Goal: Task Accomplishment & Management: Manage account settings

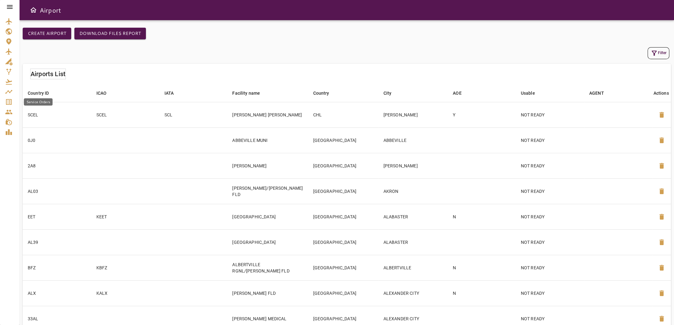
click at [8, 102] on icon "Service Orders" at bounding box center [9, 102] width 8 height 8
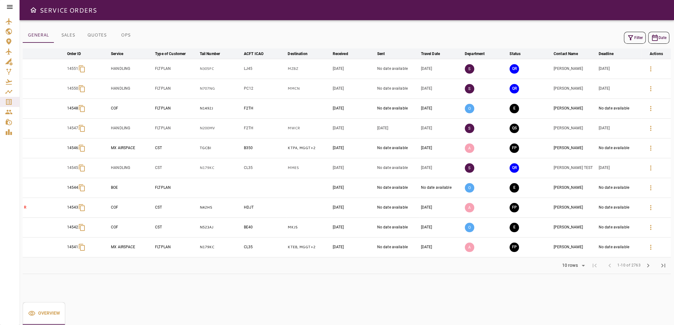
click at [635, 38] on button "Filter" at bounding box center [635, 38] width 22 height 12
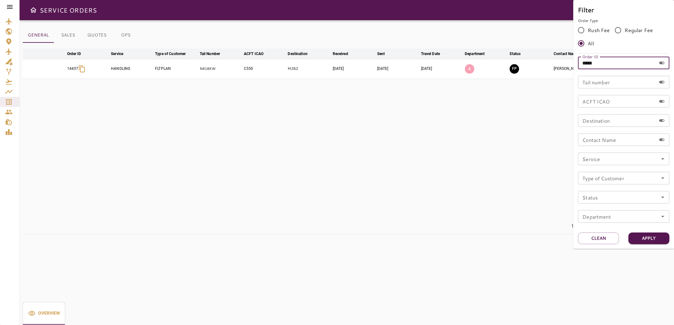
drag, startPoint x: 609, startPoint y: 65, endPoint x: 563, endPoint y: 64, distance: 45.7
click at [563, 64] on div "Filter Order Type Rush Fee Regular Fee All Order ID ***** Order ID Tail number …" at bounding box center [337, 162] width 674 height 325
click at [596, 81] on input "Tail number" at bounding box center [617, 82] width 78 height 13
type input "******"
click at [632, 237] on button "Apply" at bounding box center [648, 239] width 41 height 12
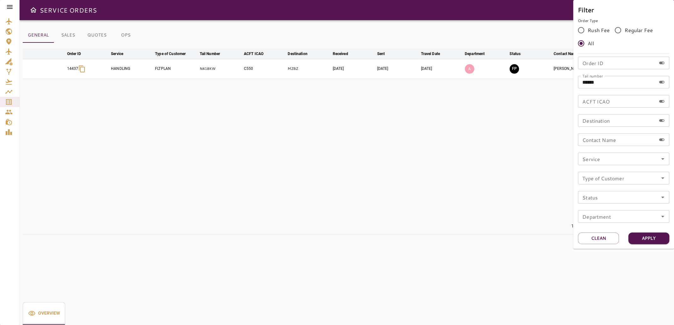
drag, startPoint x: 342, startPoint y: 146, endPoint x: 369, endPoint y: 140, distance: 26.7
click at [350, 146] on div at bounding box center [337, 162] width 674 height 325
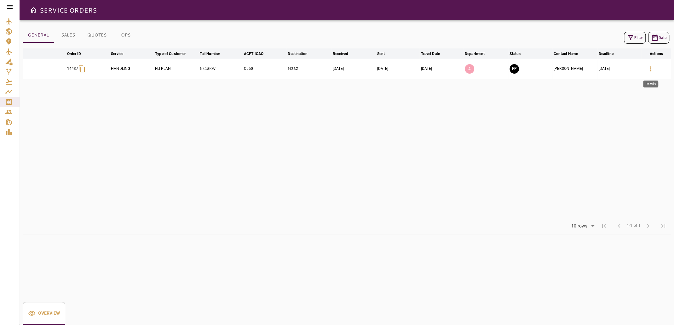
click at [647, 66] on icon "button" at bounding box center [651, 69] width 8 height 8
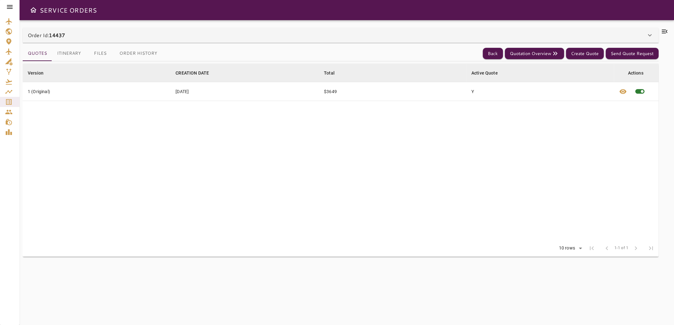
click at [97, 51] on button "Files" at bounding box center [100, 53] width 28 height 15
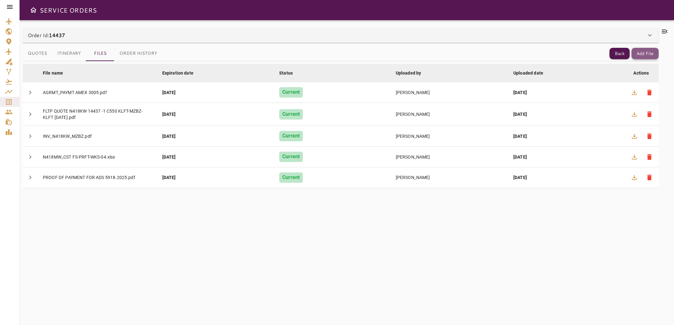
click at [648, 55] on button "Add File" at bounding box center [644, 54] width 27 height 12
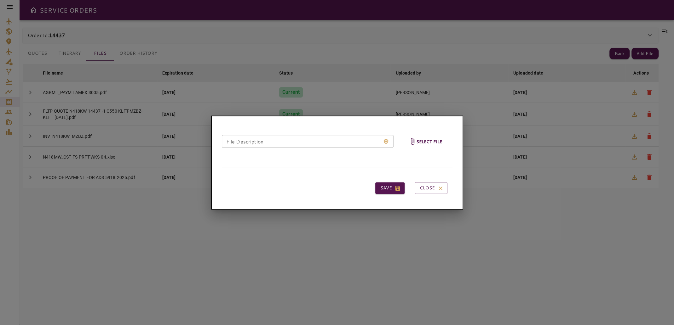
click at [436, 140] on h6 "Select file" at bounding box center [429, 141] width 26 height 7
click at [0, 0] on input "Select file" at bounding box center [0, 0] width 0 height 0
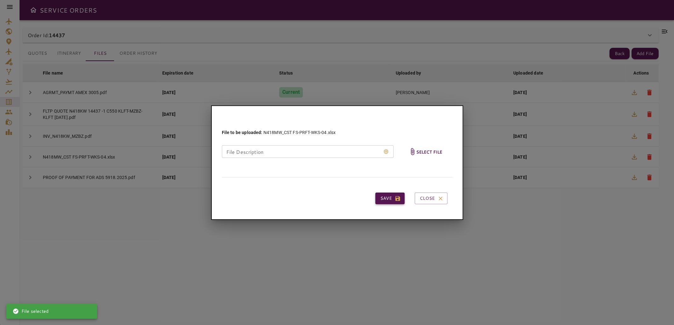
click at [388, 198] on button "Save" at bounding box center [389, 199] width 29 height 12
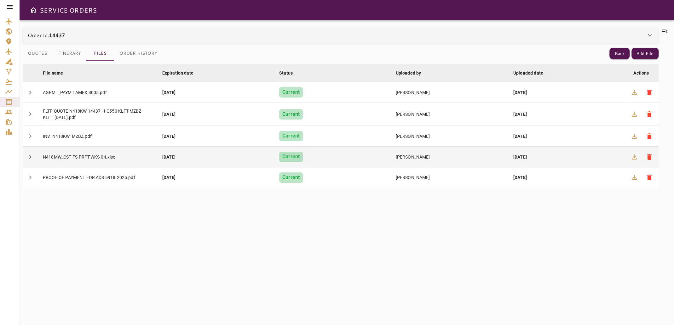
click at [83, 157] on div "N418MW_CST FS-PRFT-WKS-04.xlsx" at bounding box center [97, 157] width 109 height 6
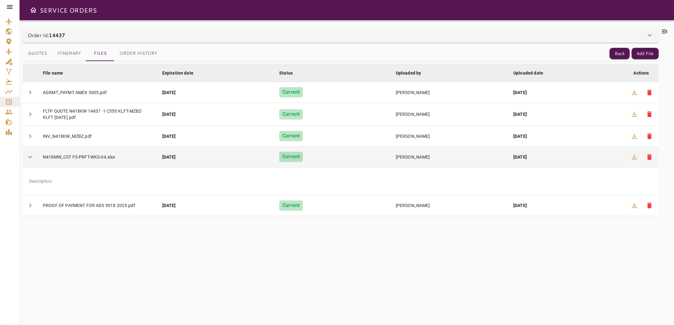
click at [83, 157] on div "N418MW_CST FS-PRFT-WKS-04.xlsx" at bounding box center [97, 157] width 109 height 6
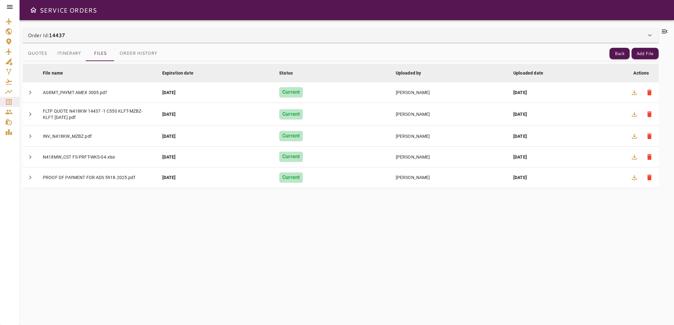
click at [292, 244] on div "File name arrow_downward Expiration date arrow_downward Status arrow_downward U…" at bounding box center [341, 189] width 636 height 256
